Goal: Information Seeking & Learning: Find specific fact

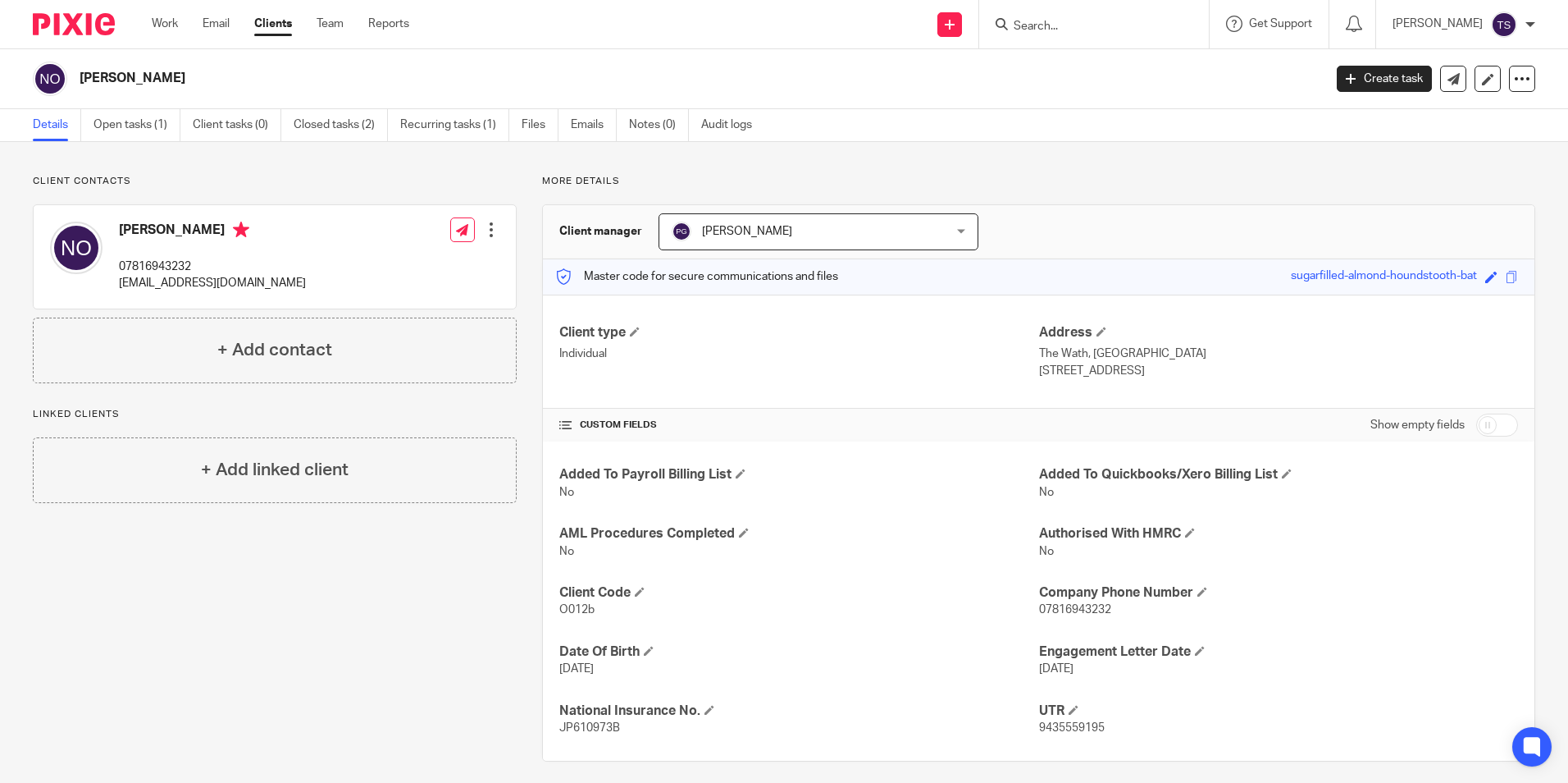
click at [1160, 22] on input "Search" at bounding box center [1086, 27] width 148 height 15
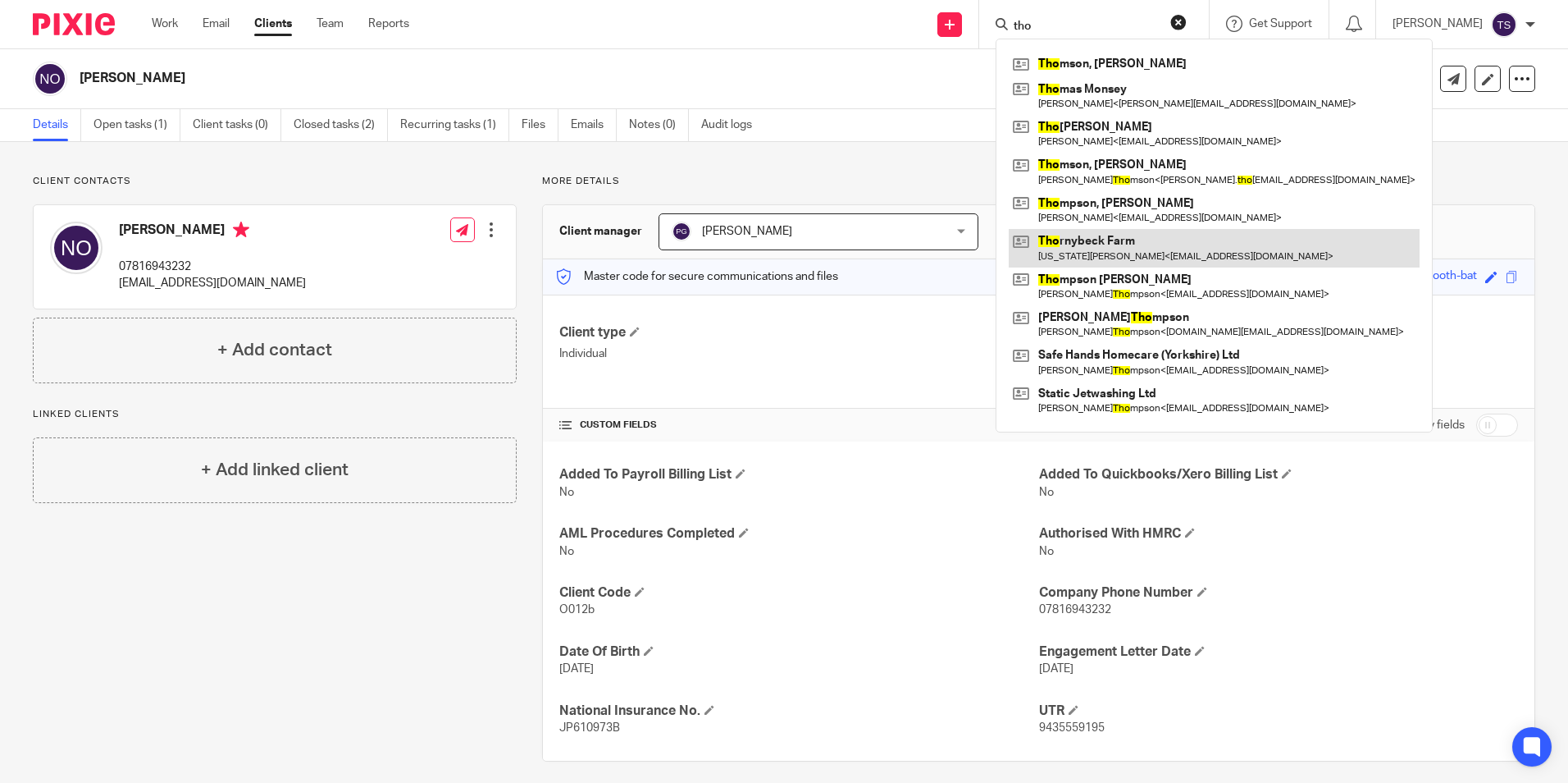
type input "tho"
click at [1194, 258] on link at bounding box center [1214, 248] width 411 height 37
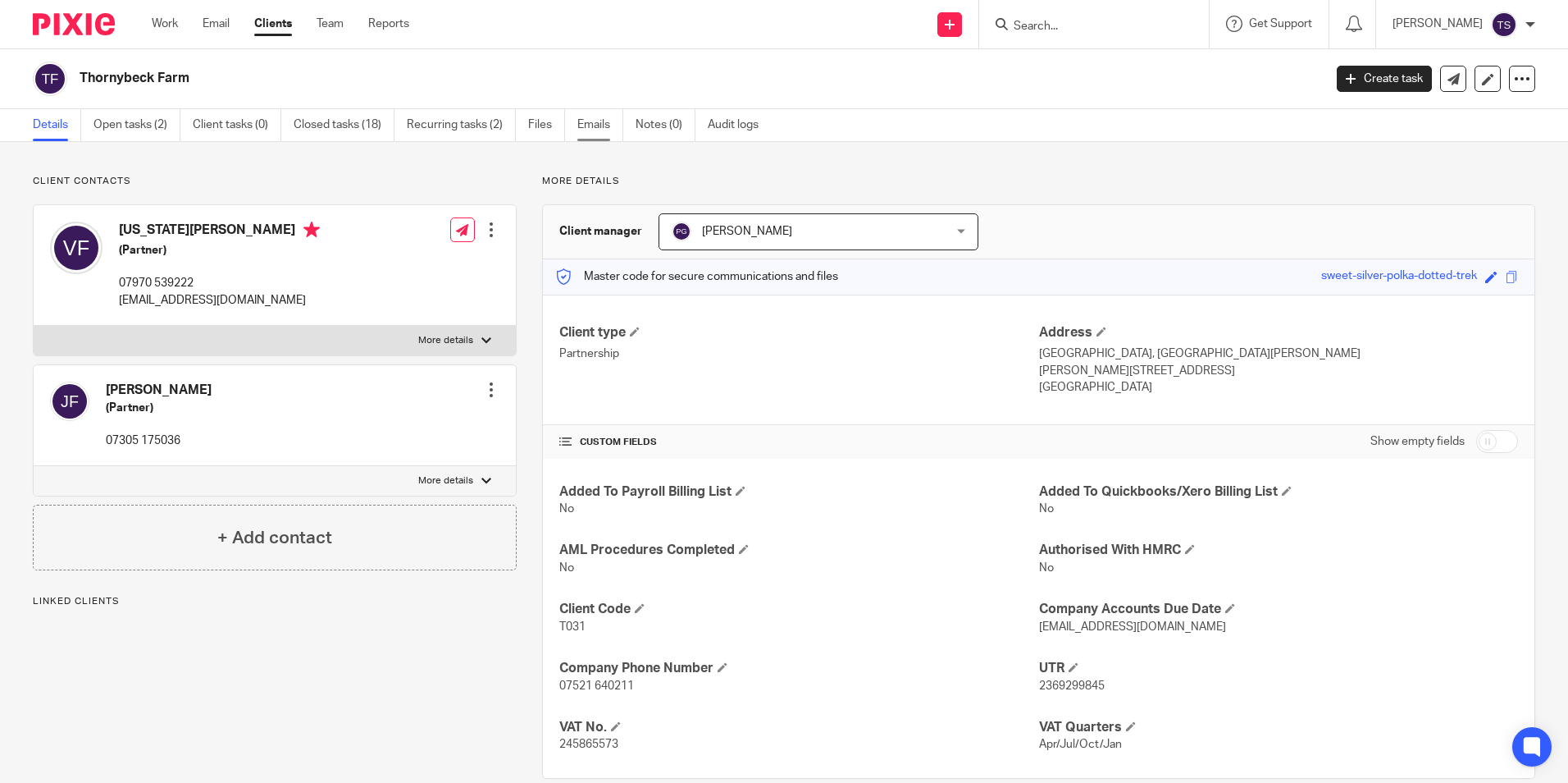
click at [589, 122] on link "Emails" at bounding box center [600, 125] width 46 height 32
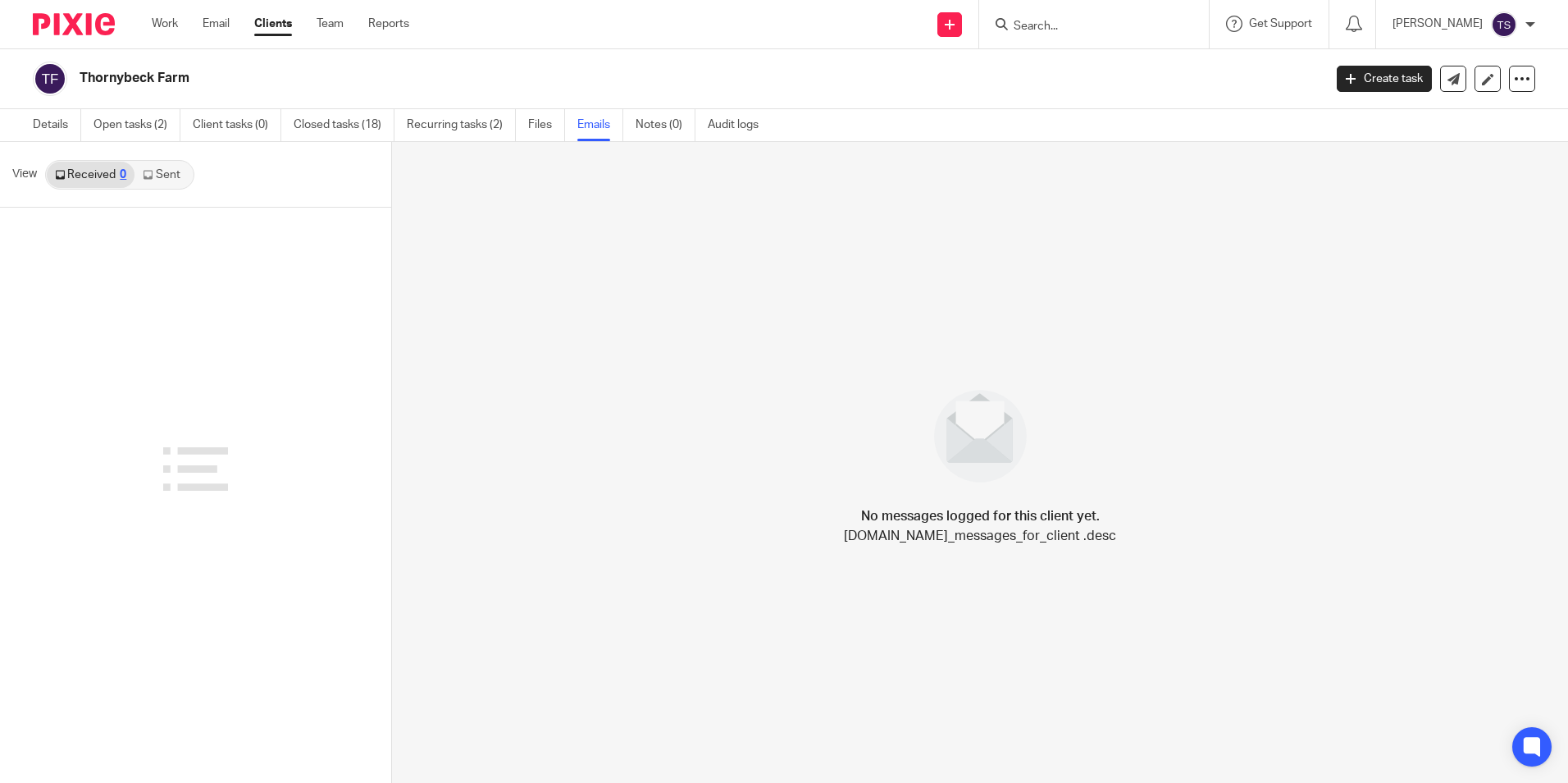
click at [168, 166] on link "Sent" at bounding box center [164, 175] width 57 height 27
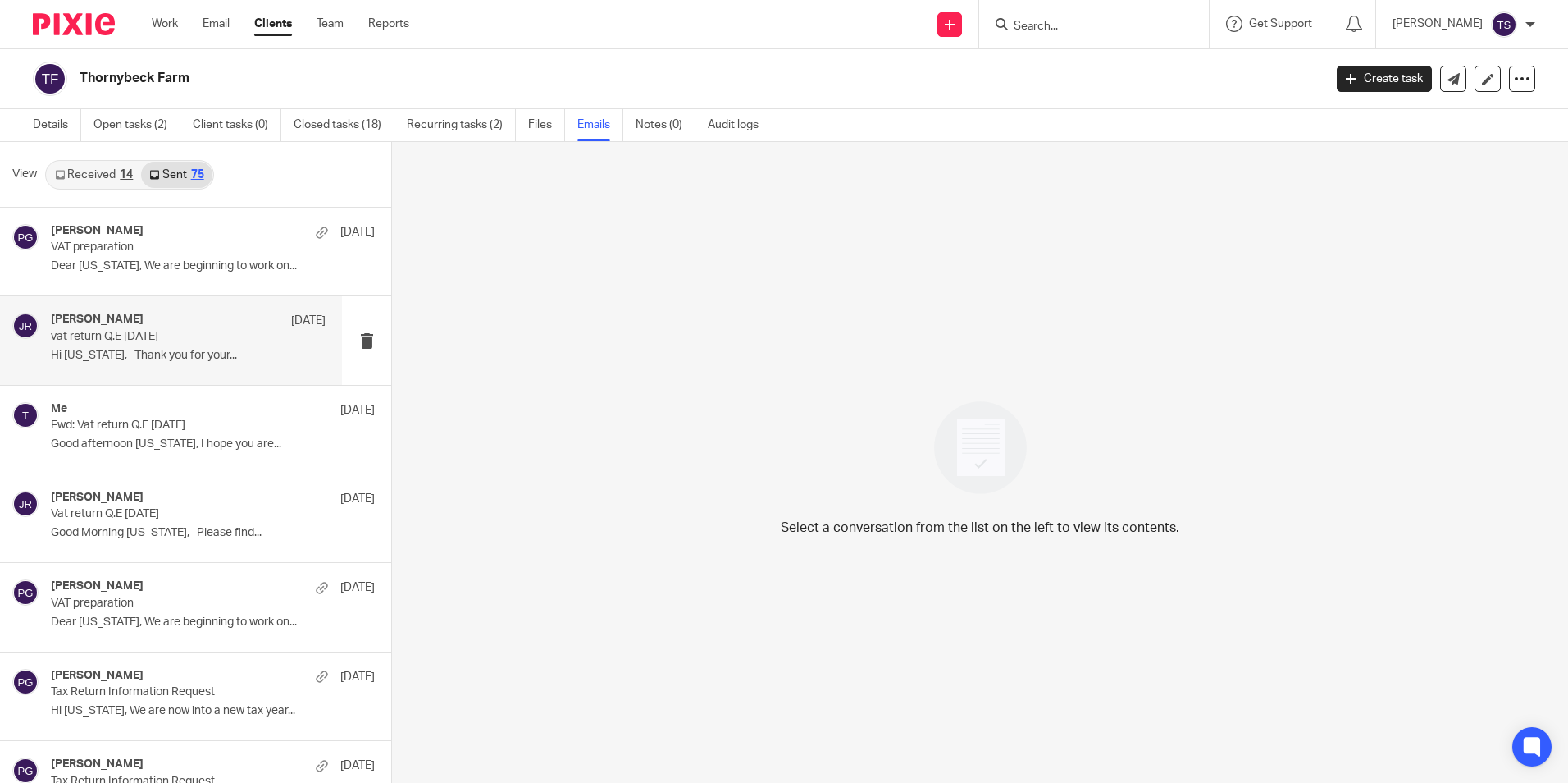
click at [173, 367] on div "Jithin Raj 6 Jun vat return Q.E 30/04/25 Hi Virginia, Thank you for your..." at bounding box center [188, 340] width 275 height 55
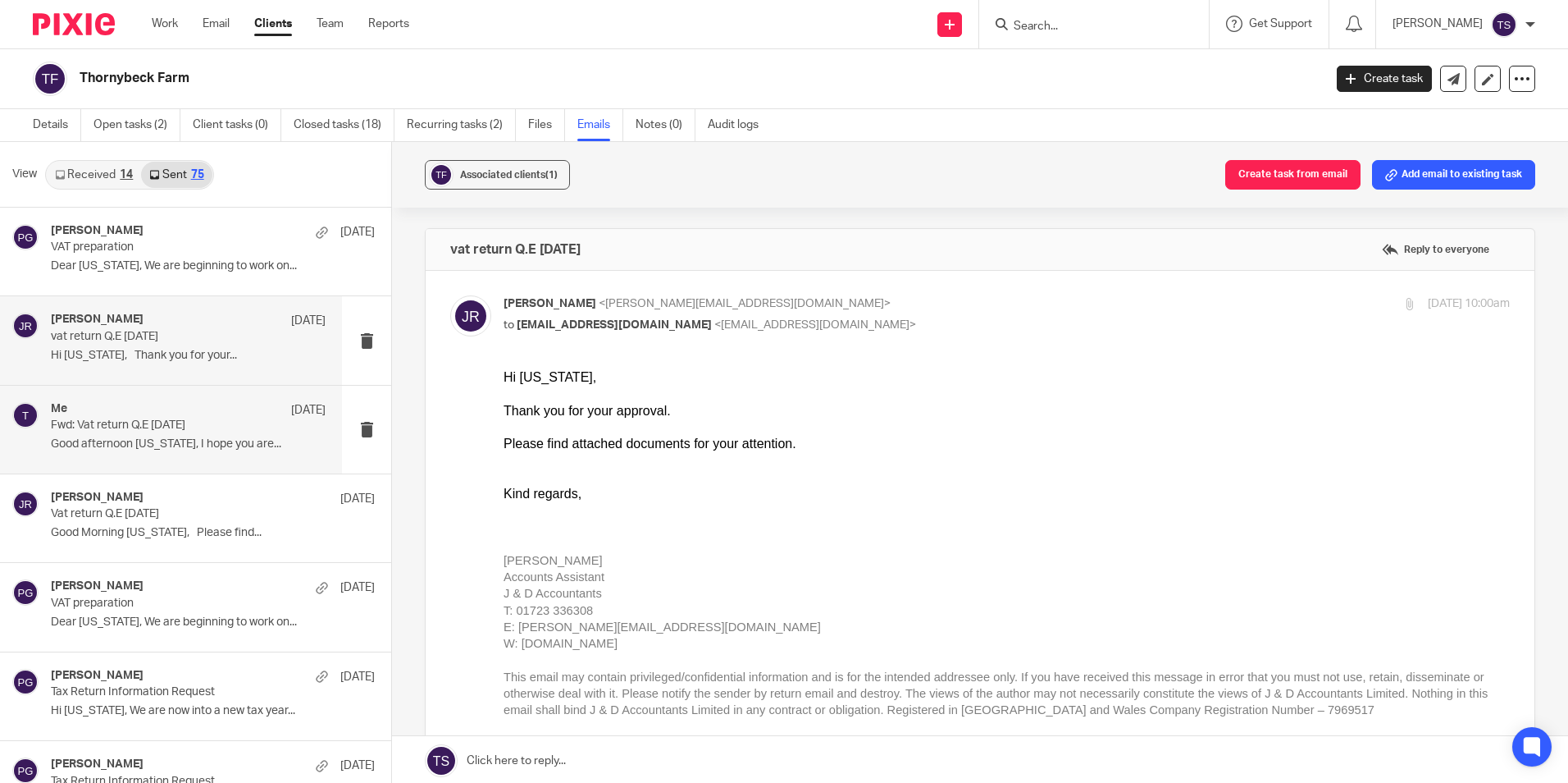
click at [166, 451] on div "Me 4 Jun Fwd: Vat return Q.E 30/04/25 Good afternoon Virginia, I hope you are..." at bounding box center [188, 430] width 275 height 55
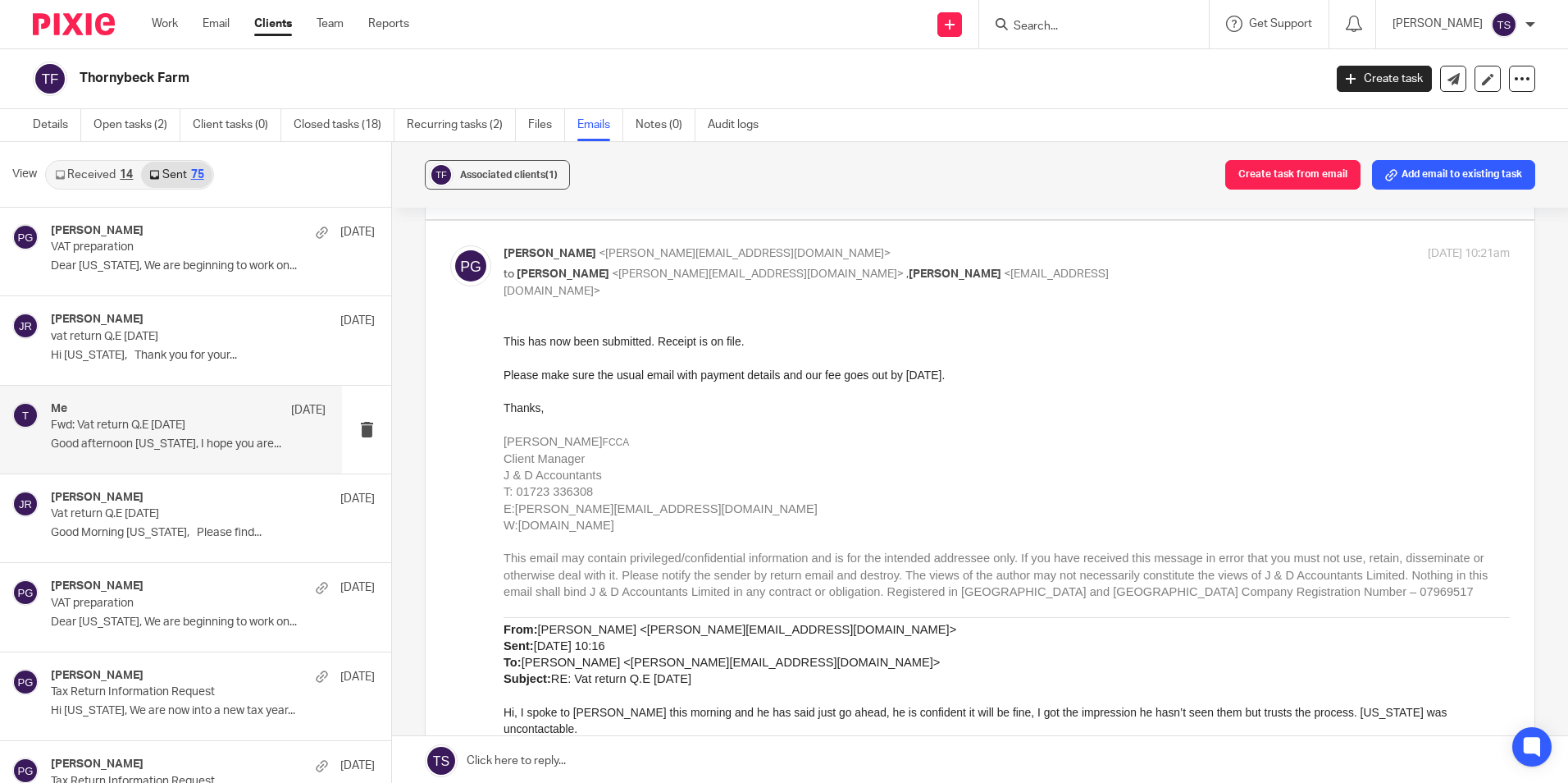
scroll to position [575, 0]
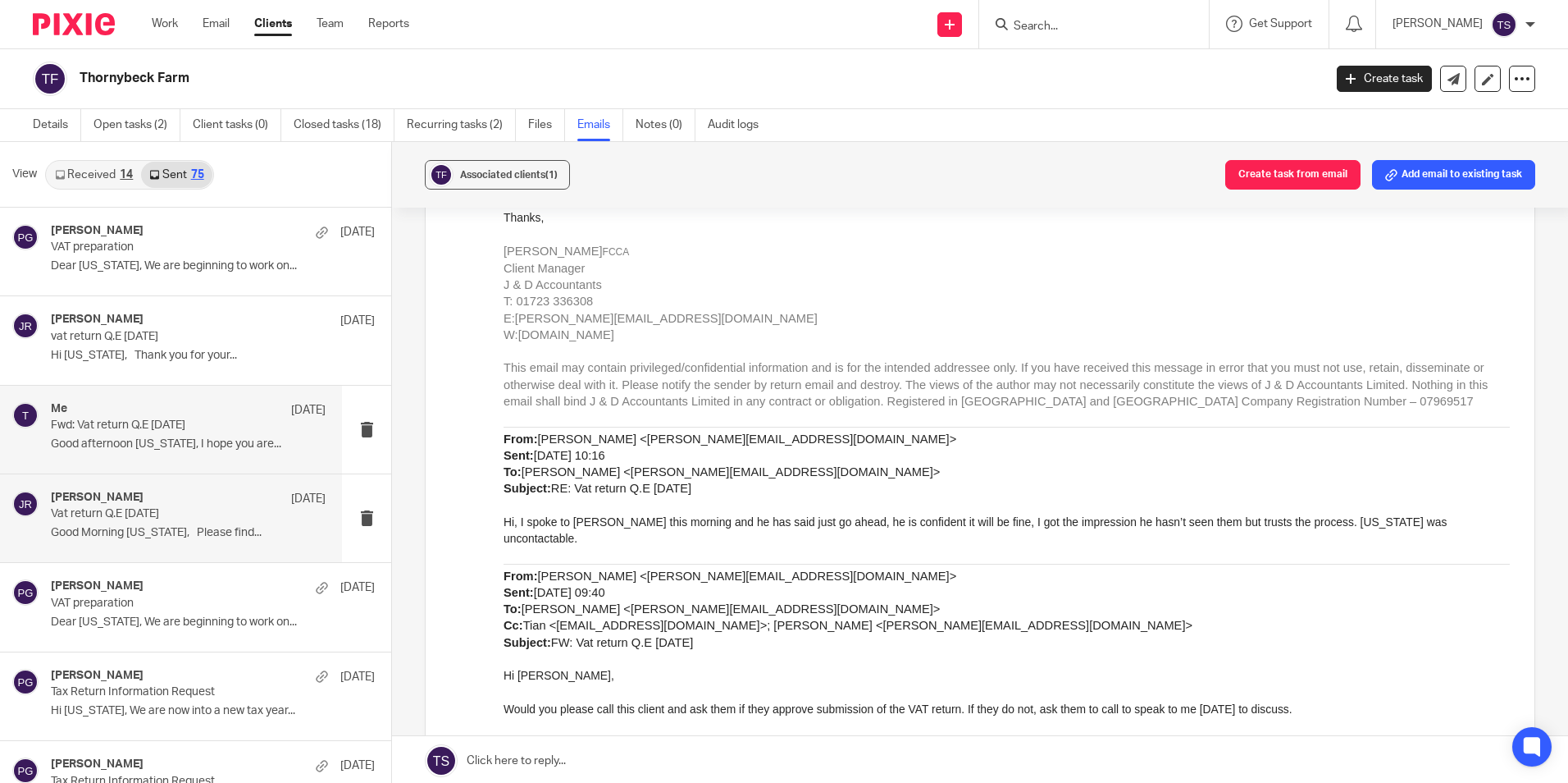
click at [184, 535] on p "Good Morning Virginia, Please find..." at bounding box center [188, 534] width 275 height 14
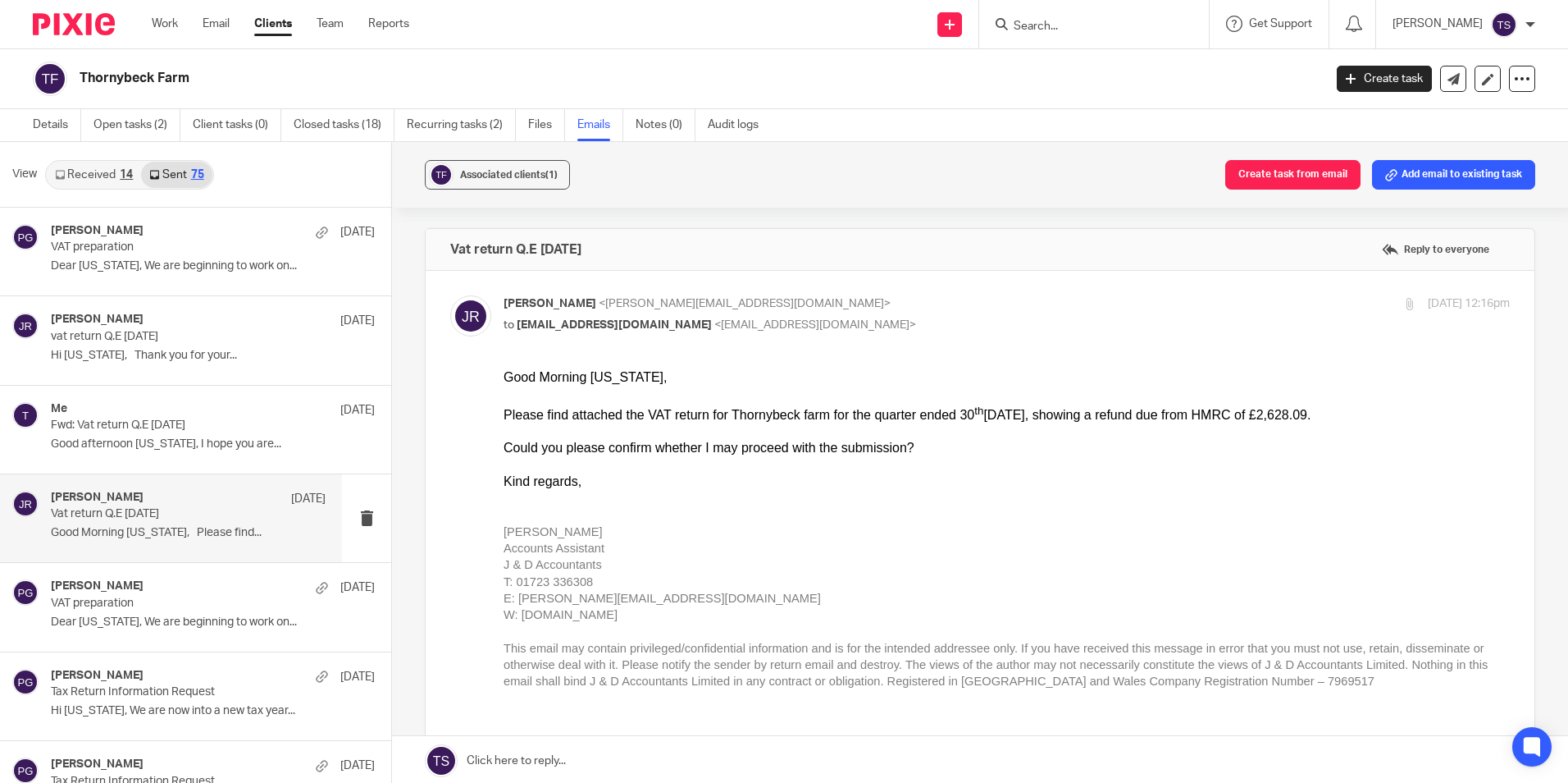
scroll to position [0, 0]
drag, startPoint x: 666, startPoint y: 325, endPoint x: 515, endPoint y: 330, distance: 151.1
click at [515, 330] on p "to fewster242@btinternet.com <fewster242@btinternet.com>" at bounding box center [839, 324] width 671 height 17
copy span "[EMAIL_ADDRESS][DOMAIN_NAME]"
click at [1094, 22] on input "Search" at bounding box center [1086, 27] width 148 height 15
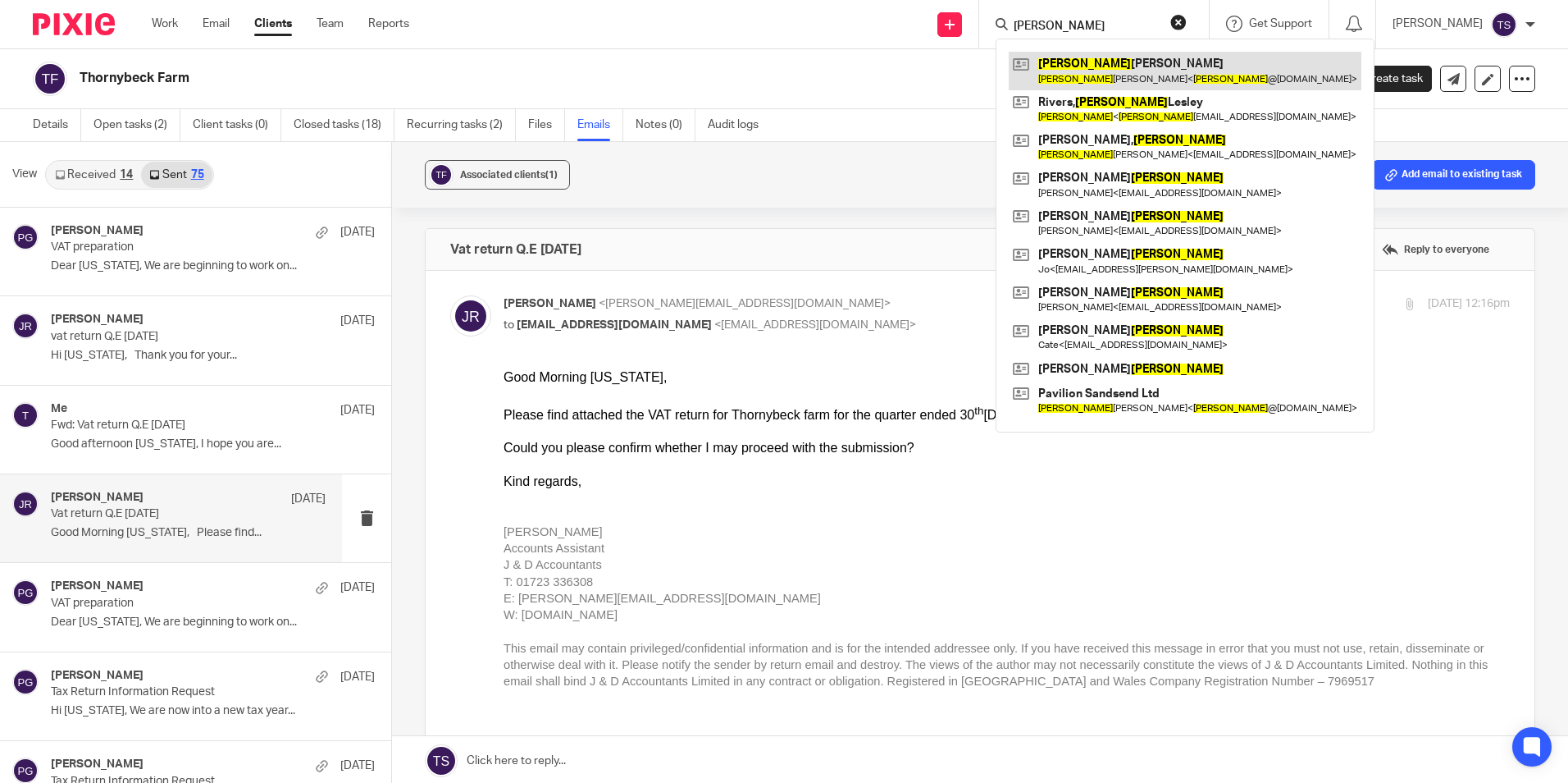
type input "anne"
click at [1152, 57] on link at bounding box center [1186, 70] width 353 height 37
